Goal: Transaction & Acquisition: Purchase product/service

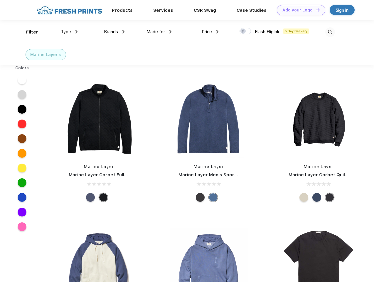
click at [299, 10] on link "Add your Logo Design Tool" at bounding box center [301, 10] width 48 height 10
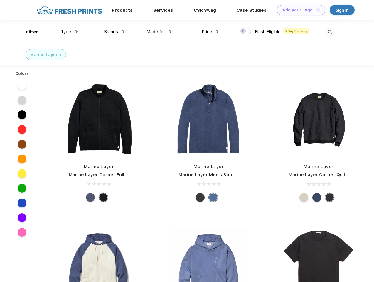
click at [0, 0] on div "Design Tool" at bounding box center [0, 0] width 0 height 0
click at [315, 10] on link "Add your Logo Design Tool" at bounding box center [301, 10] width 48 height 10
click at [28, 32] on div "Filter" at bounding box center [32, 32] width 12 height 7
click at [69, 32] on span "Type" at bounding box center [66, 31] width 10 height 5
click at [114, 32] on span "Brands" at bounding box center [111, 31] width 14 height 5
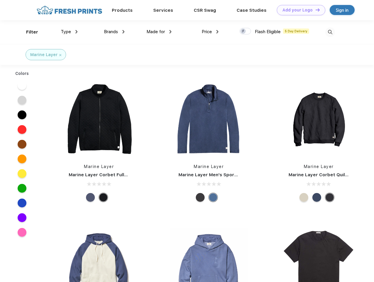
click at [159, 32] on span "Made for" at bounding box center [156, 31] width 19 height 5
click at [210, 32] on span "Price" at bounding box center [207, 31] width 10 height 5
click at [246, 31] on div at bounding box center [245, 31] width 11 height 6
click at [244, 31] on input "checkbox" at bounding box center [242, 30] width 4 height 4
click at [330, 32] on img at bounding box center [330, 32] width 10 height 10
